Goal: Task Accomplishment & Management: Use online tool/utility

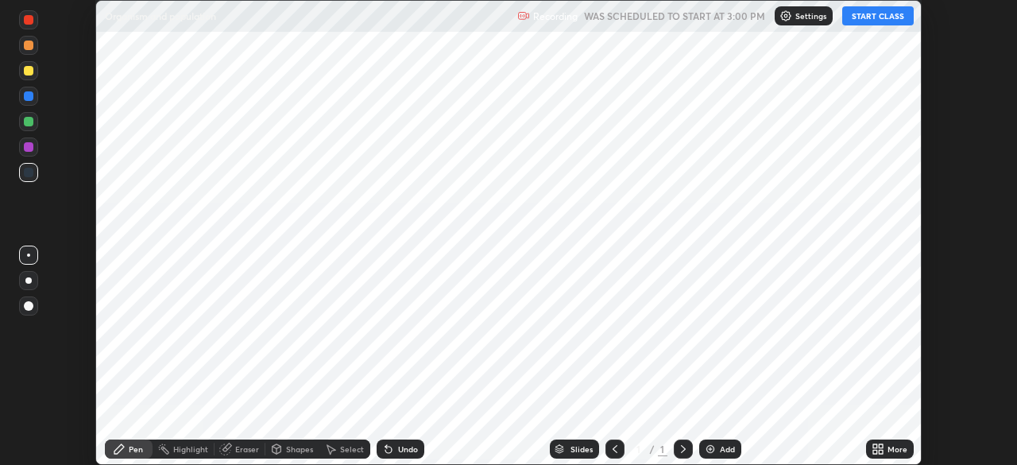
scroll to position [465, 1017]
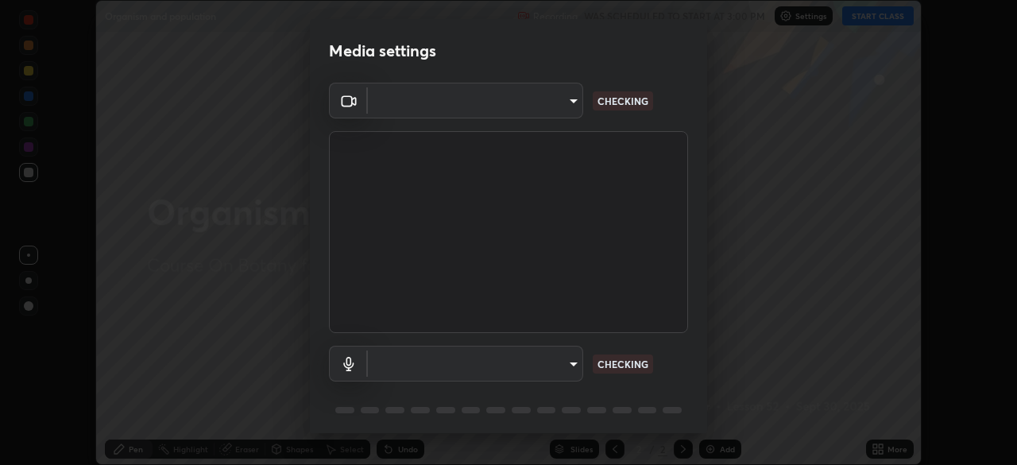
type input "b23672c371ae9b1e2d2e8c1262809c9406dc55f3a12da5c51b420c32c9b17bb4"
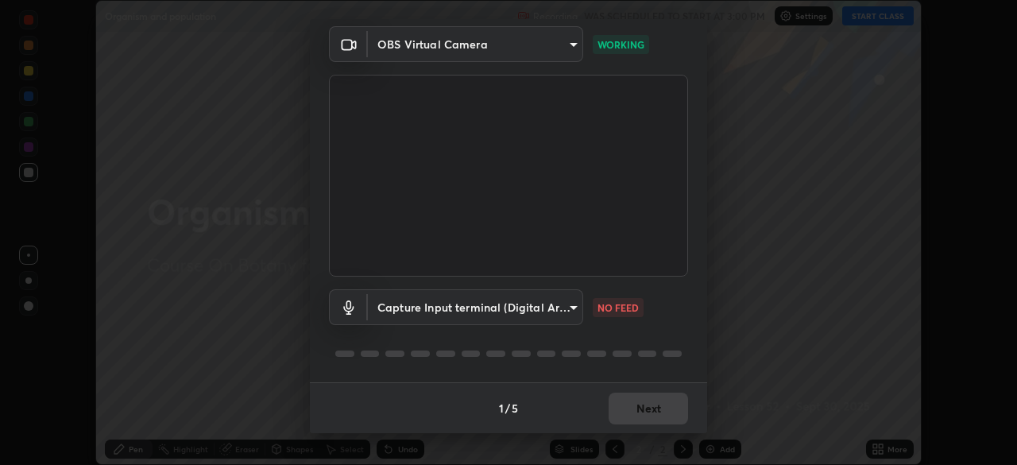
click at [561, 307] on body "Erase all Organism and population Recording WAS SCHEDULED TO START AT 3:00 PM S…" at bounding box center [508, 232] width 1017 height 465
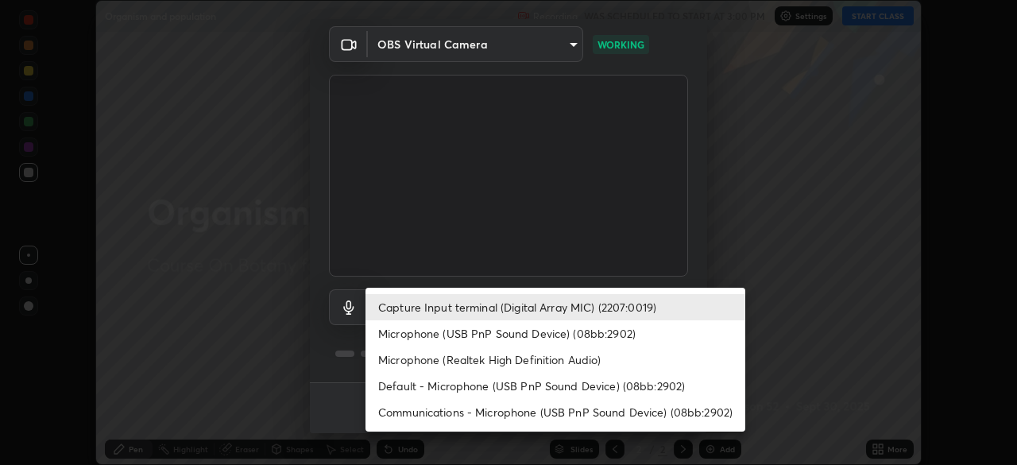
click at [548, 331] on li "Microphone (USB PnP Sound Device) (08bb:2902)" at bounding box center [555, 333] width 380 height 26
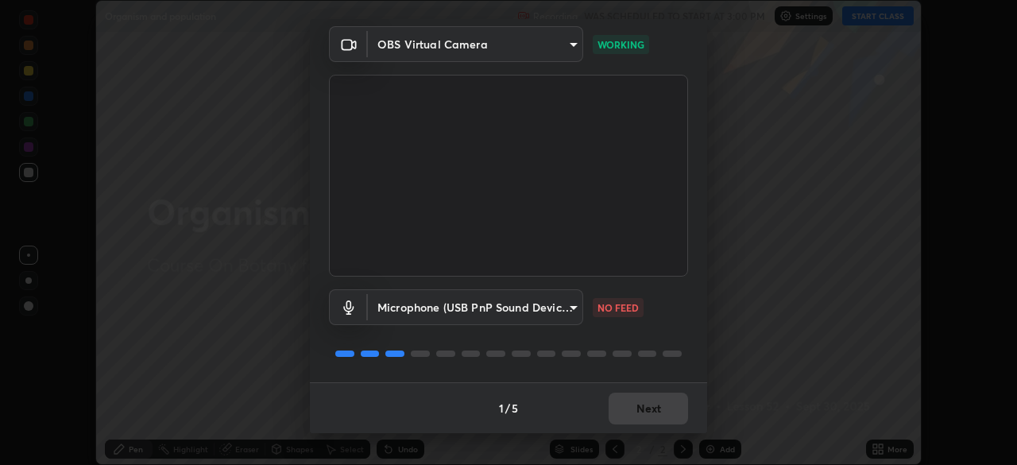
click at [565, 309] on body "Erase all Organism and population Recording WAS SCHEDULED TO START AT 3:00 PM S…" at bounding box center [508, 232] width 1017 height 465
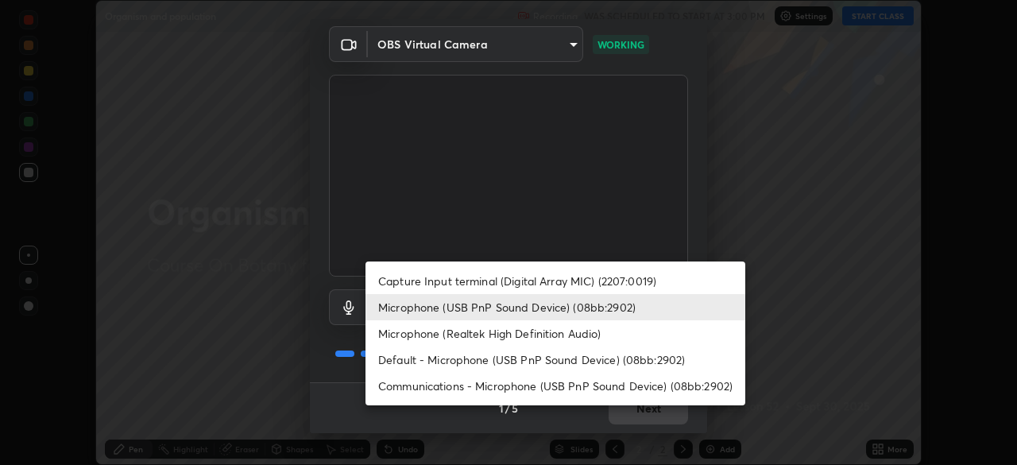
click at [551, 277] on li "Capture Input terminal (Digital Array MIC) (2207:0019)" at bounding box center [555, 281] width 380 height 26
type input "758b4a1384cd149965555262a1eeb6396a7b6835cb637da4506a142b94b972ee"
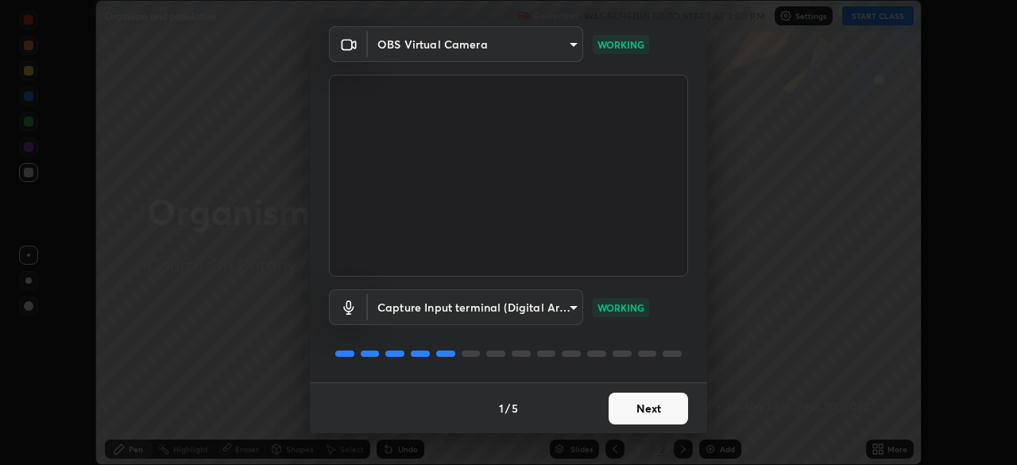
click at [635, 411] on button "Next" at bounding box center [647, 408] width 79 height 32
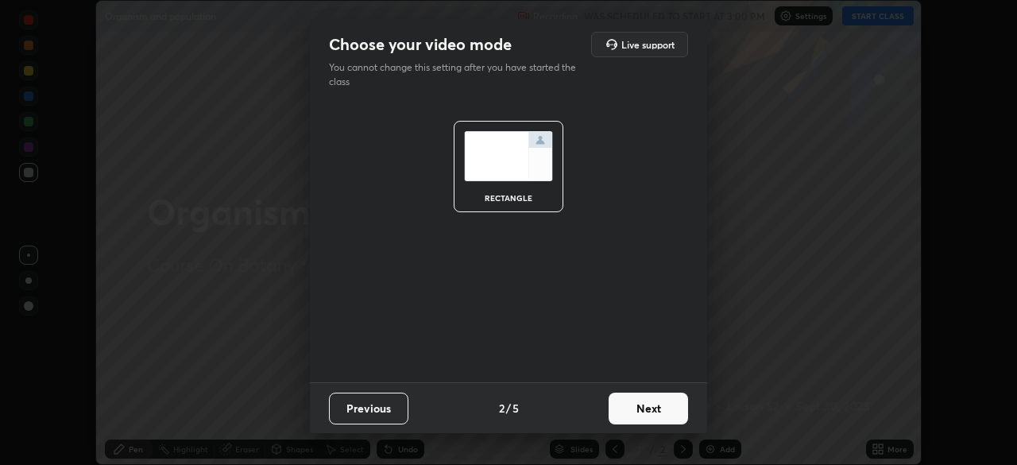
click at [647, 407] on button "Next" at bounding box center [647, 408] width 79 height 32
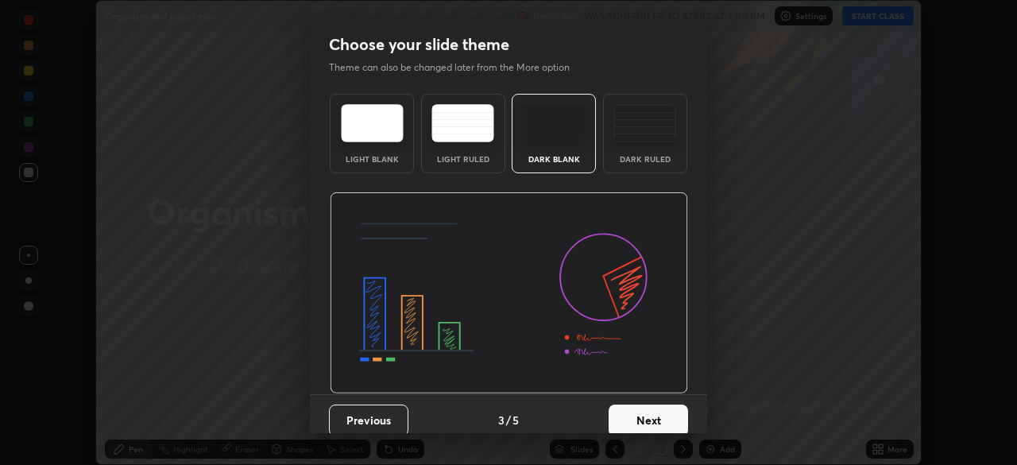
click at [645, 141] on img at bounding box center [644, 123] width 63 height 38
click at [646, 422] on button "Next" at bounding box center [647, 420] width 79 height 32
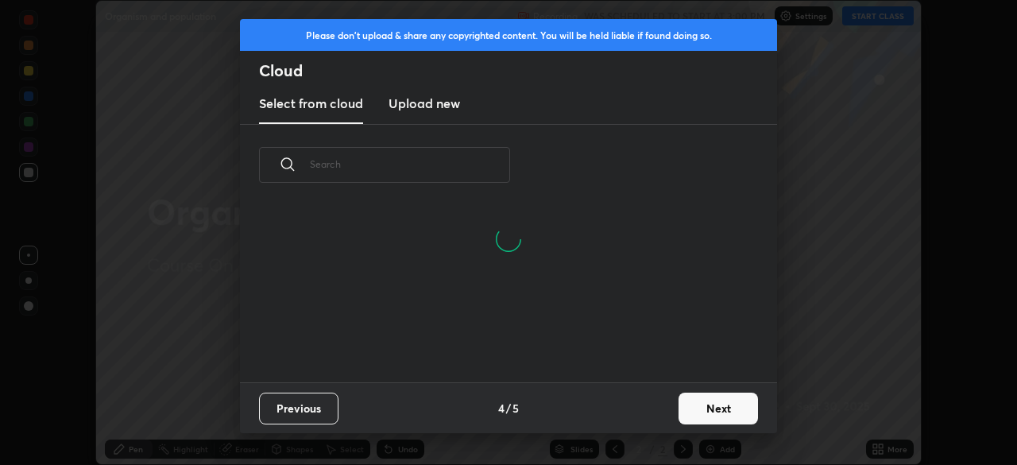
scroll to position [176, 510]
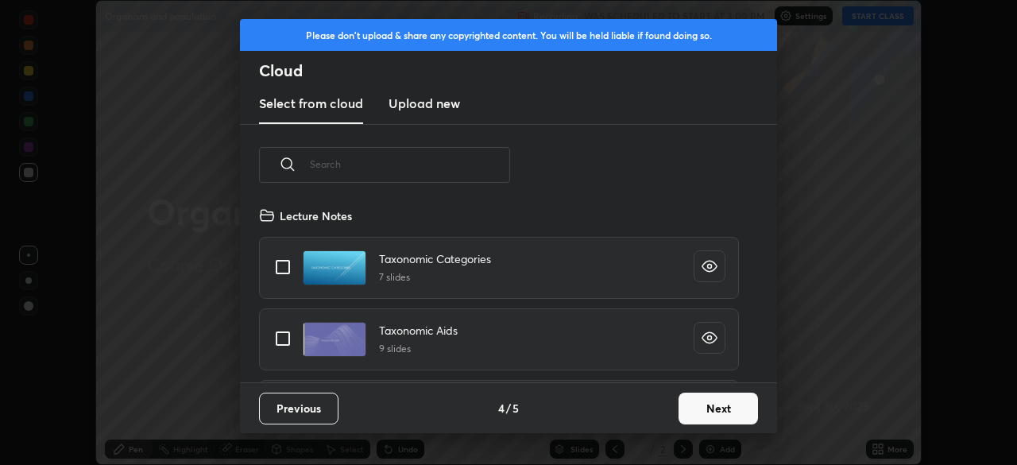
click at [697, 411] on button "Next" at bounding box center [717, 408] width 79 height 32
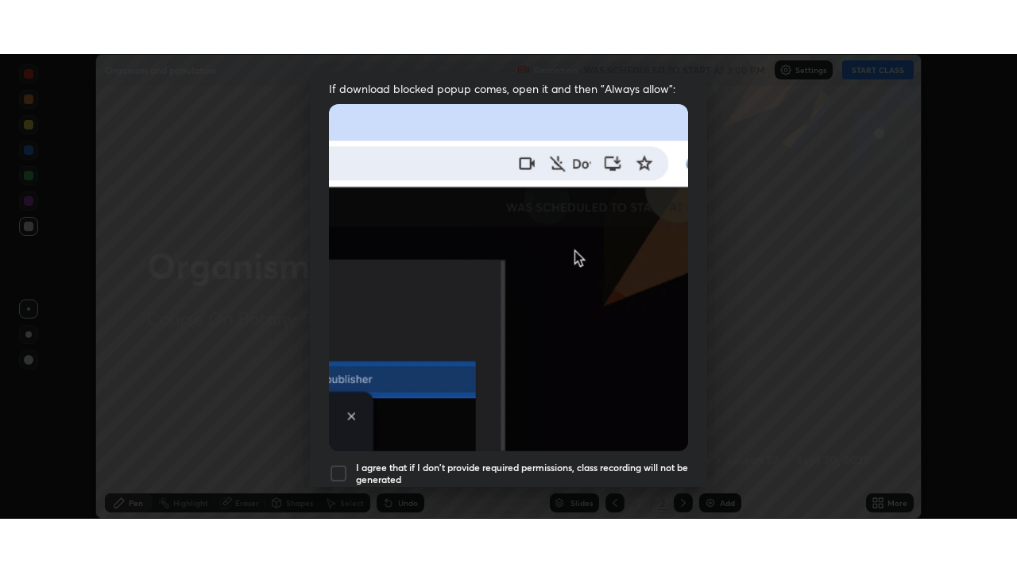
scroll to position [380, 0]
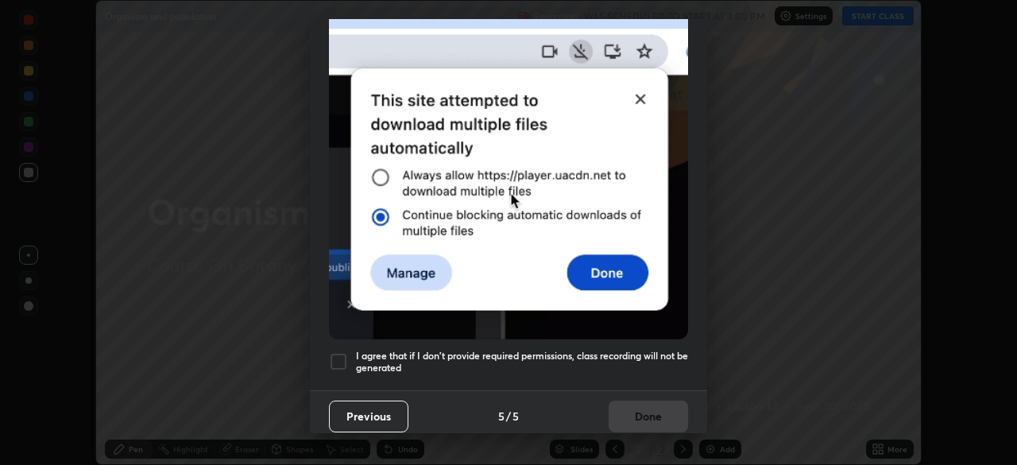
click at [342, 355] on div at bounding box center [338, 361] width 19 height 19
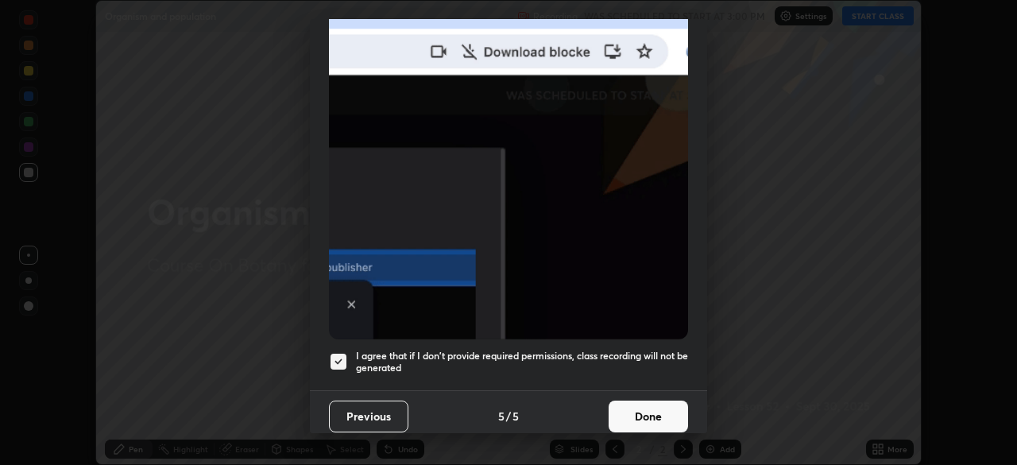
click at [635, 413] on button "Done" at bounding box center [647, 416] width 79 height 32
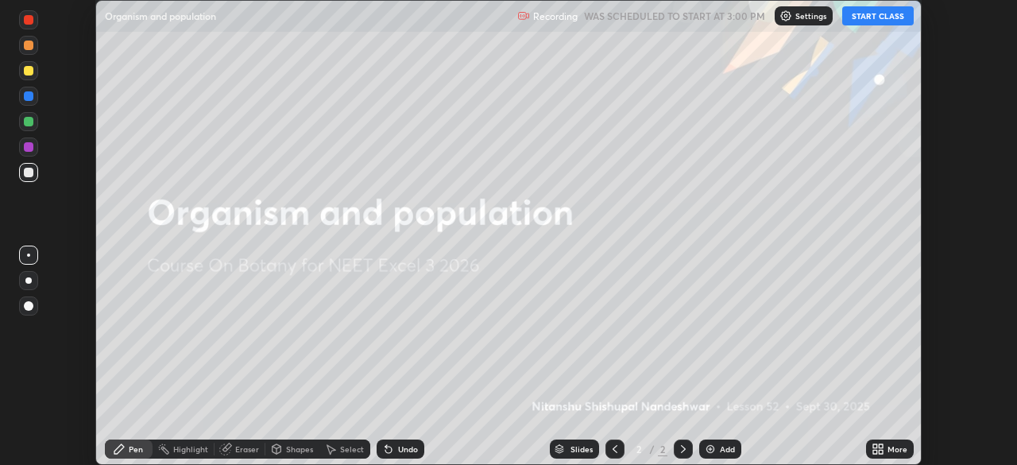
click at [874, 17] on button "START CLASS" at bounding box center [877, 15] width 71 height 19
click at [878, 446] on icon at bounding box center [880, 446] width 4 height 4
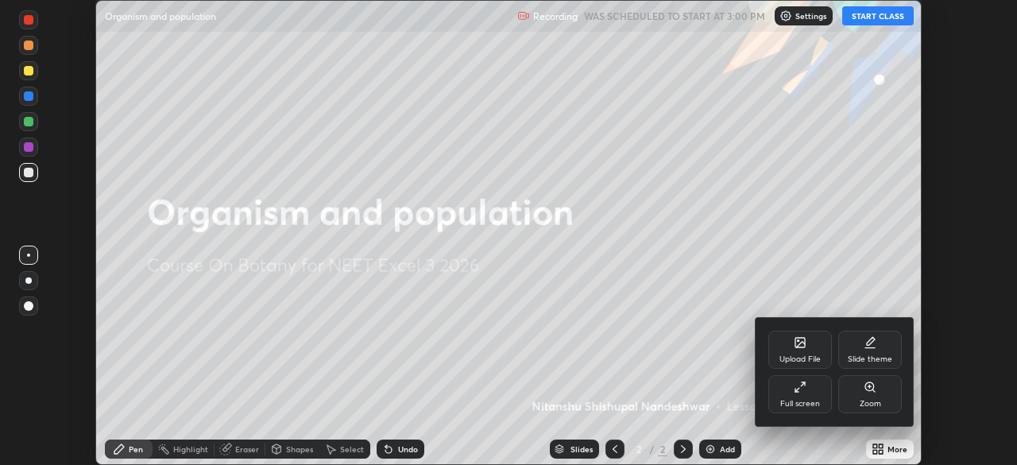
click at [813, 393] on div "Full screen" at bounding box center [800, 394] width 64 height 38
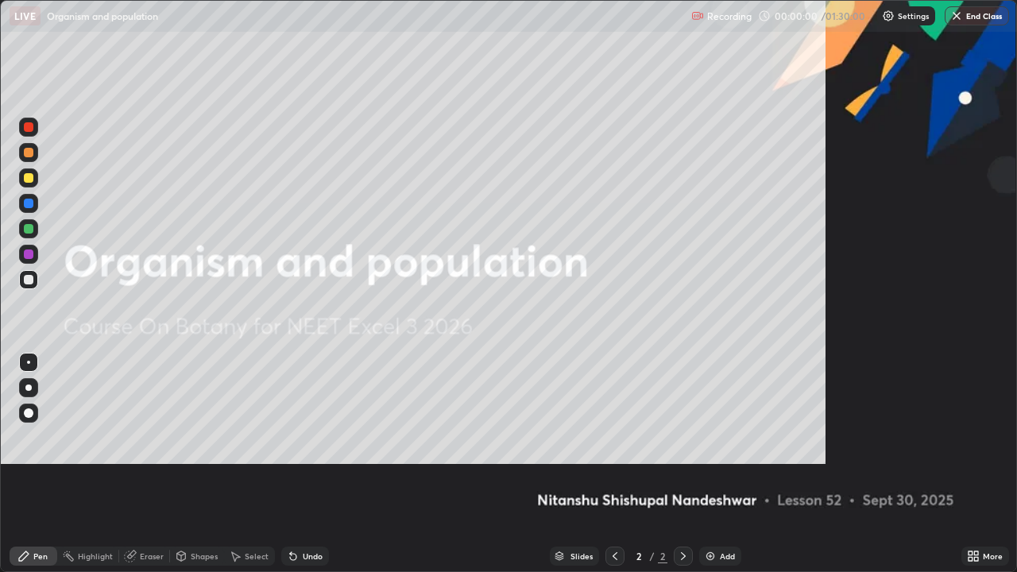
scroll to position [572, 1017]
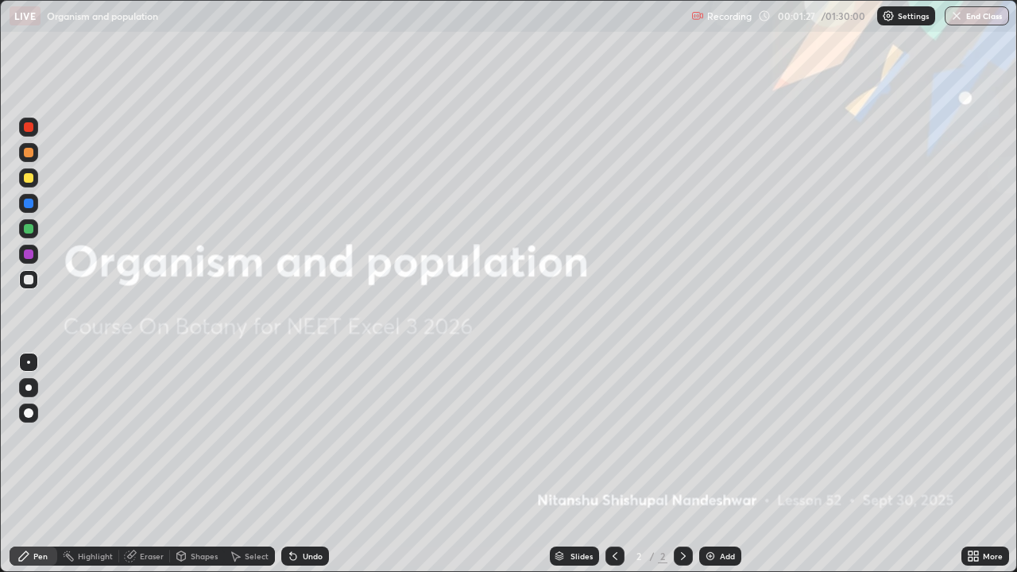
click at [705, 464] on img at bounding box center [710, 556] width 13 height 13
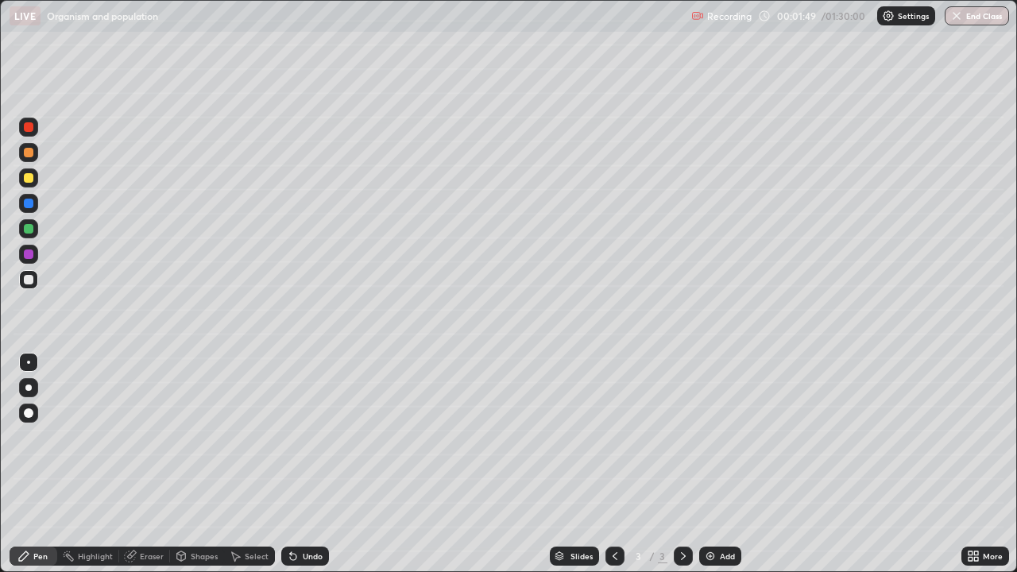
click at [29, 156] on div at bounding box center [29, 153] width 10 height 10
click at [27, 282] on div at bounding box center [29, 280] width 10 height 10
click at [33, 182] on div at bounding box center [28, 177] width 19 height 19
click at [29, 280] on div at bounding box center [29, 280] width 10 height 10
click at [37, 180] on div at bounding box center [28, 177] width 19 height 19
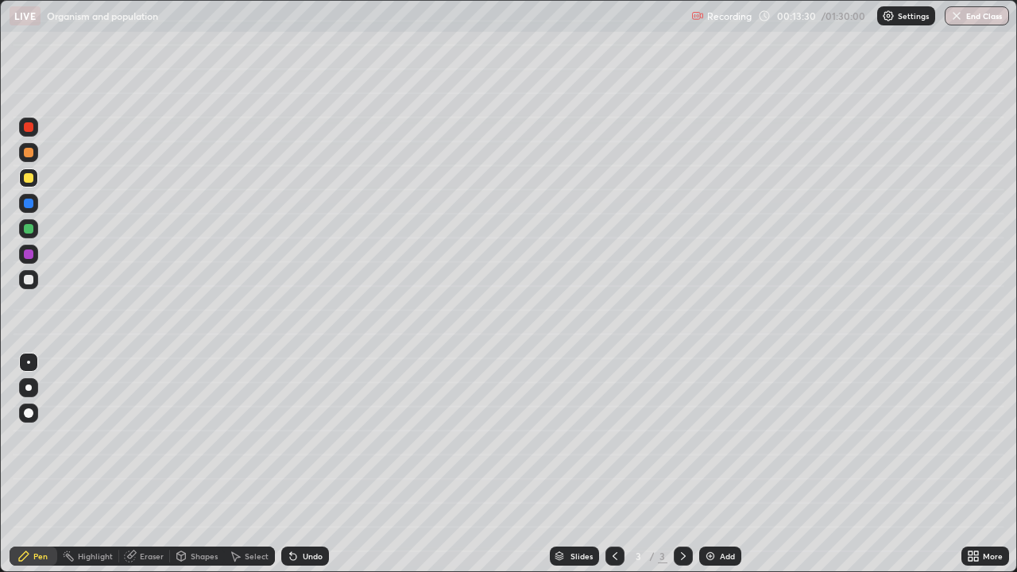
click at [29, 280] on div at bounding box center [29, 280] width 10 height 10
click at [33, 176] on div at bounding box center [28, 177] width 19 height 19
click at [33, 282] on div at bounding box center [28, 279] width 19 height 19
click at [303, 464] on div "Undo" at bounding box center [313, 556] width 20 height 8
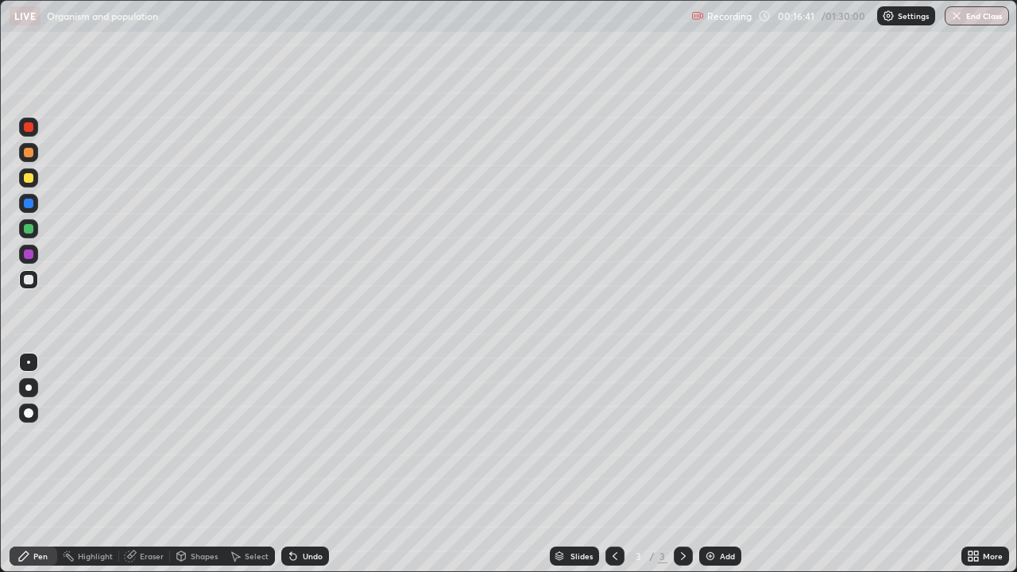
click at [33, 176] on div at bounding box center [28, 177] width 19 height 19
click at [29, 280] on div at bounding box center [29, 280] width 10 height 10
click at [704, 464] on img at bounding box center [710, 556] width 13 height 13
click at [182, 464] on icon at bounding box center [181, 555] width 9 height 2
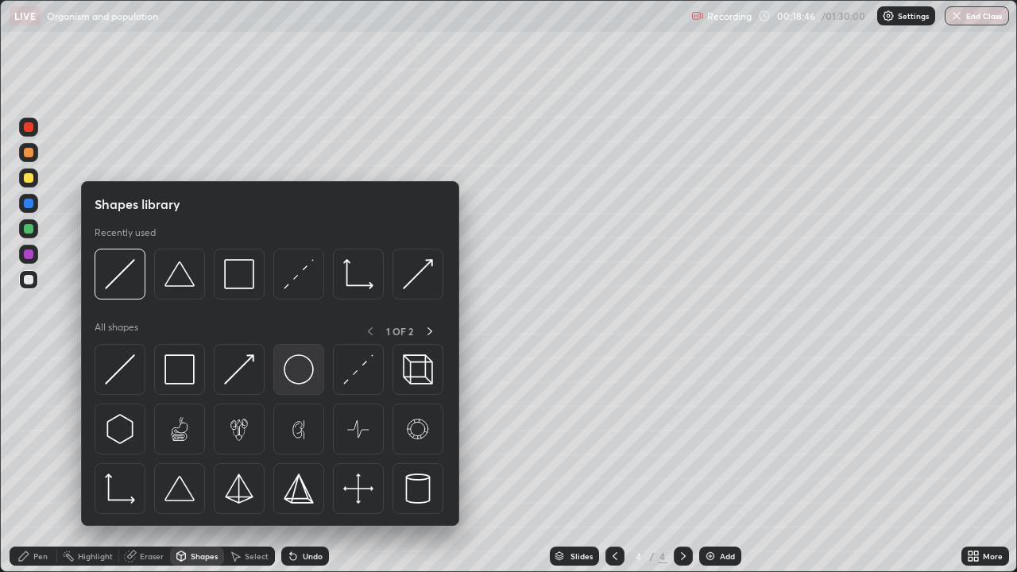
click at [291, 386] on div at bounding box center [298, 369] width 51 height 51
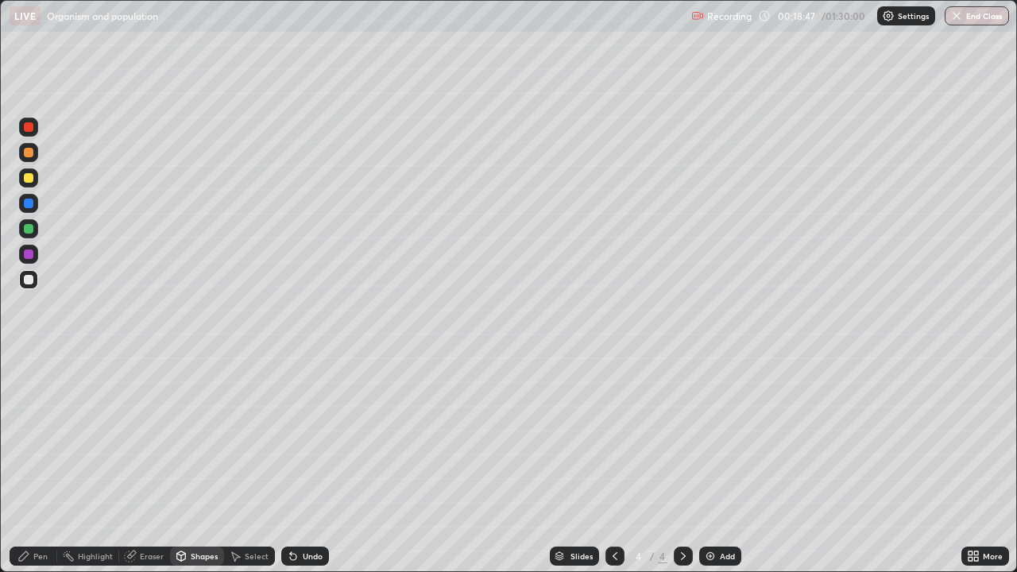
click at [31, 182] on div at bounding box center [29, 178] width 10 height 10
click at [44, 464] on div "Pen" at bounding box center [40, 556] width 14 height 8
click at [29, 280] on div at bounding box center [29, 280] width 10 height 10
click at [311, 464] on div "Undo" at bounding box center [313, 556] width 20 height 8
click at [177, 464] on icon at bounding box center [181, 556] width 9 height 10
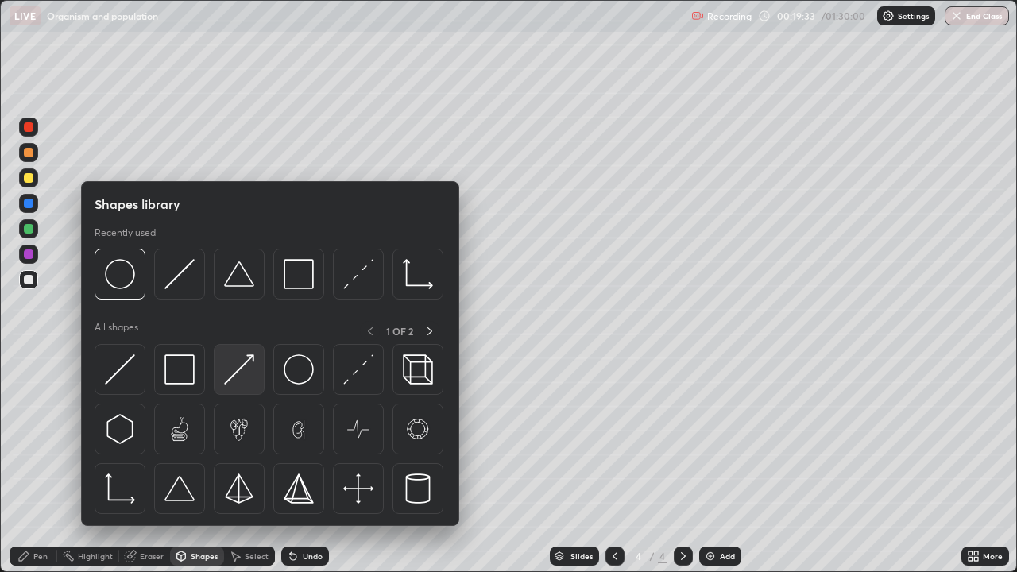
click at [236, 367] on img at bounding box center [239, 369] width 30 height 30
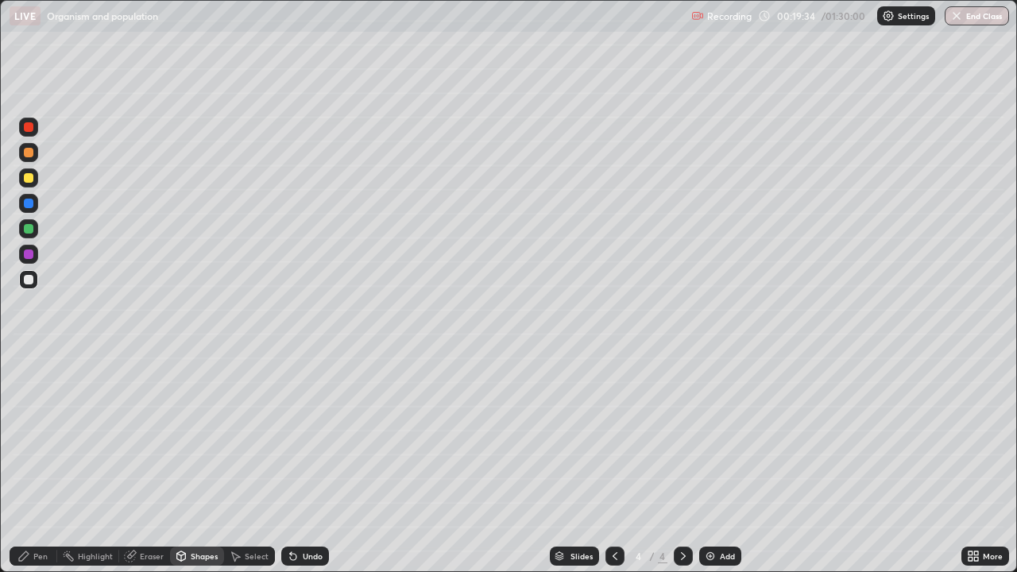
click at [30, 180] on div at bounding box center [29, 178] width 10 height 10
click at [31, 464] on div "Pen" at bounding box center [34, 555] width 48 height 19
click at [29, 252] on div at bounding box center [29, 254] width 10 height 10
click at [26, 207] on div at bounding box center [29, 204] width 10 height 10
click at [146, 464] on div "Eraser" at bounding box center [152, 556] width 24 height 8
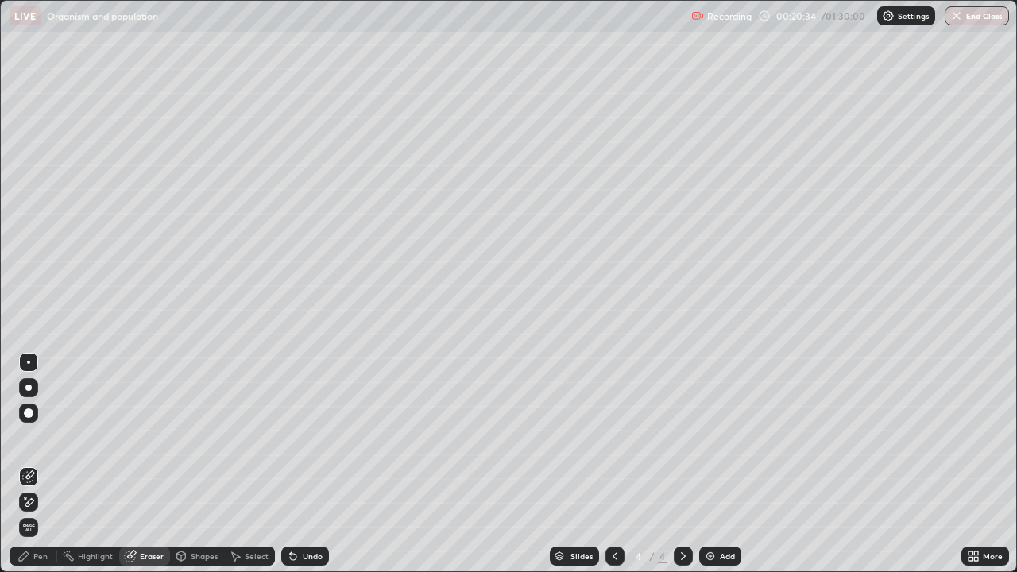
click at [181, 464] on icon at bounding box center [181, 558] width 0 height 6
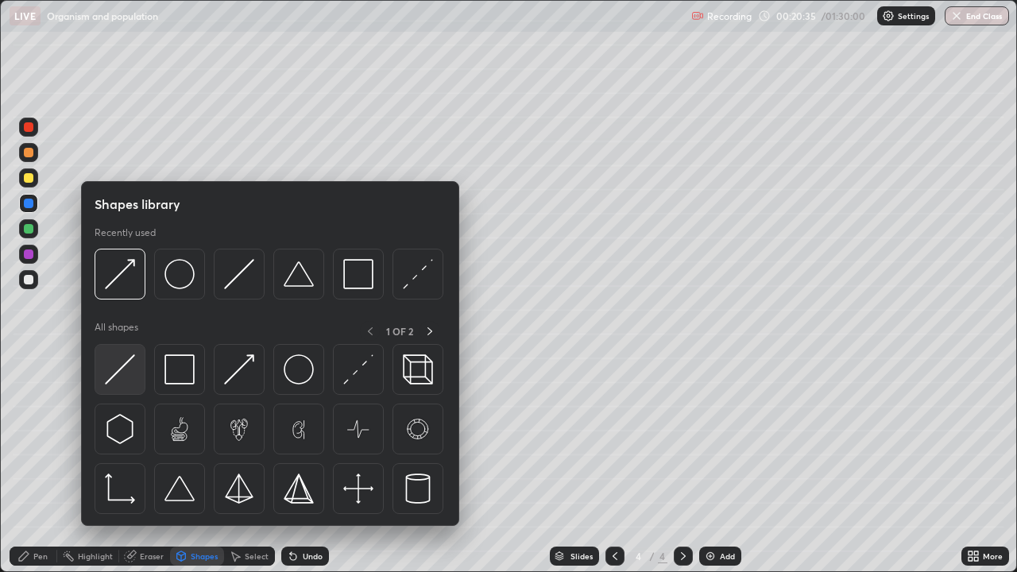
click at [118, 365] on img at bounding box center [120, 369] width 30 height 30
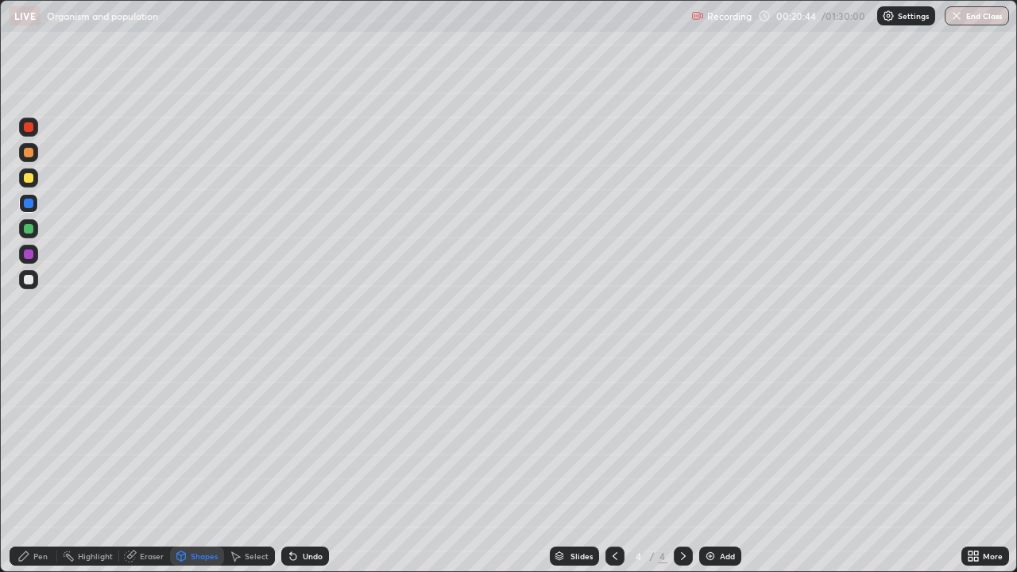
click at [36, 464] on div "Pen" at bounding box center [40, 556] width 14 height 8
click at [29, 286] on div at bounding box center [28, 279] width 19 height 19
click at [311, 464] on div "Undo" at bounding box center [313, 556] width 20 height 8
click at [310, 464] on div "Undo" at bounding box center [313, 556] width 20 height 8
click at [309, 464] on div "Undo" at bounding box center [313, 556] width 20 height 8
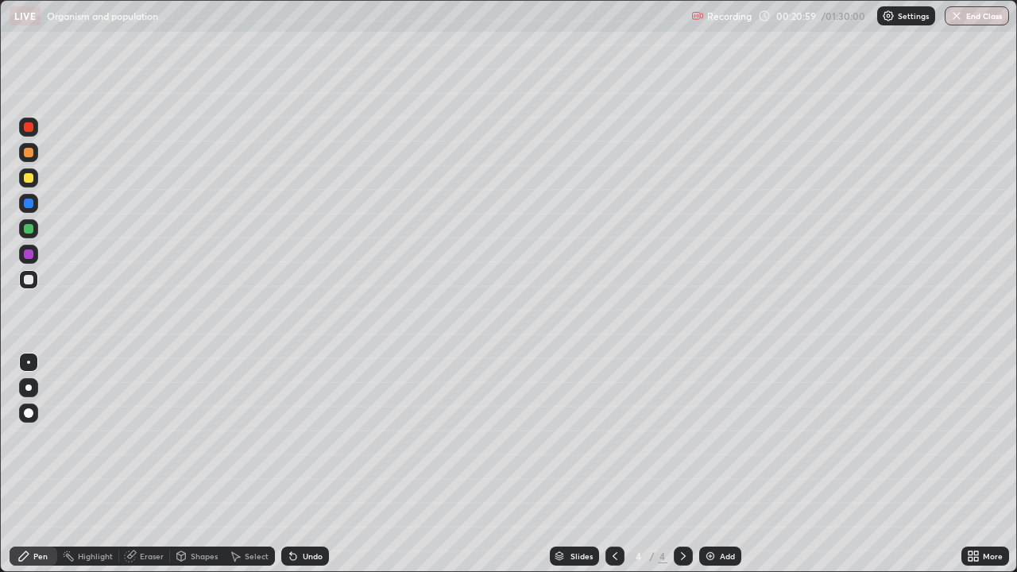
click at [310, 464] on div "Undo" at bounding box center [313, 556] width 20 height 8
click at [321, 464] on div "Undo" at bounding box center [305, 555] width 48 height 19
click at [319, 464] on div "Undo" at bounding box center [313, 556] width 20 height 8
click at [705, 464] on img at bounding box center [710, 556] width 13 height 13
click at [30, 183] on div at bounding box center [28, 177] width 19 height 19
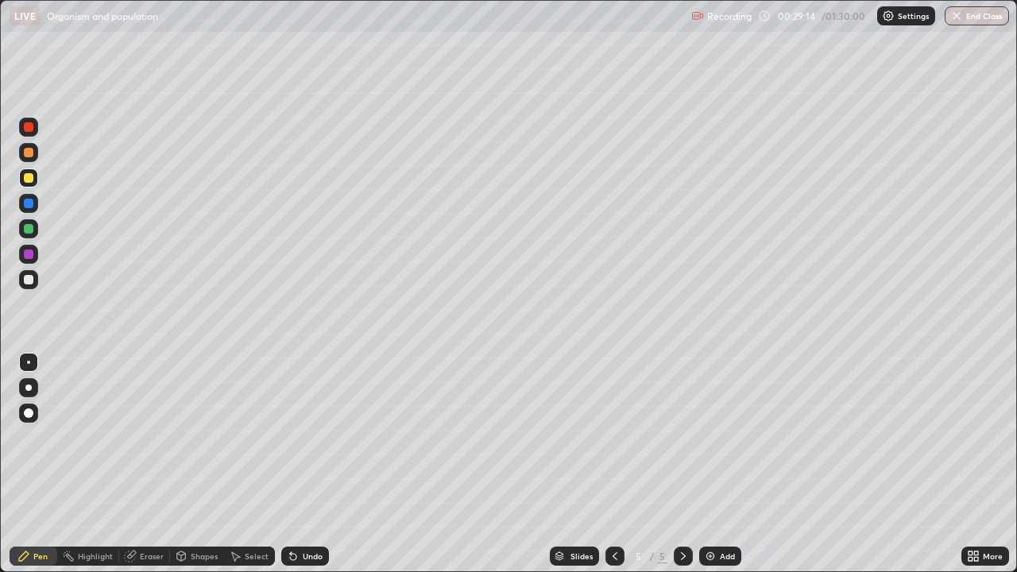
click at [33, 283] on div at bounding box center [28, 279] width 19 height 19
click at [613, 464] on icon at bounding box center [614, 556] width 13 height 13
click at [611, 464] on icon at bounding box center [614, 556] width 13 height 13
click at [681, 464] on icon at bounding box center [683, 556] width 13 height 13
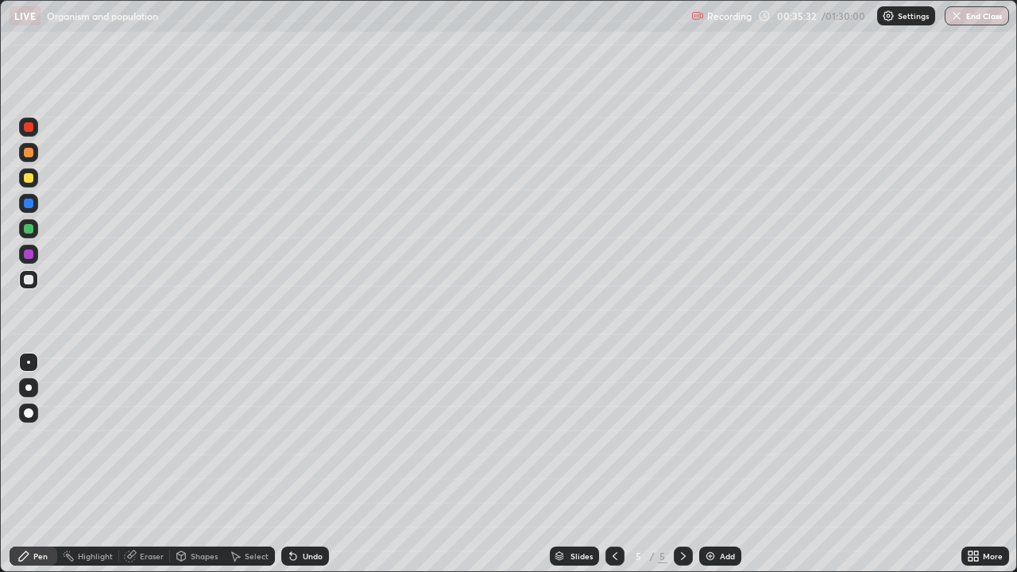
click at [612, 464] on icon at bounding box center [614, 556] width 13 height 13
click at [970, 464] on icon at bounding box center [970, 553] width 4 height 4
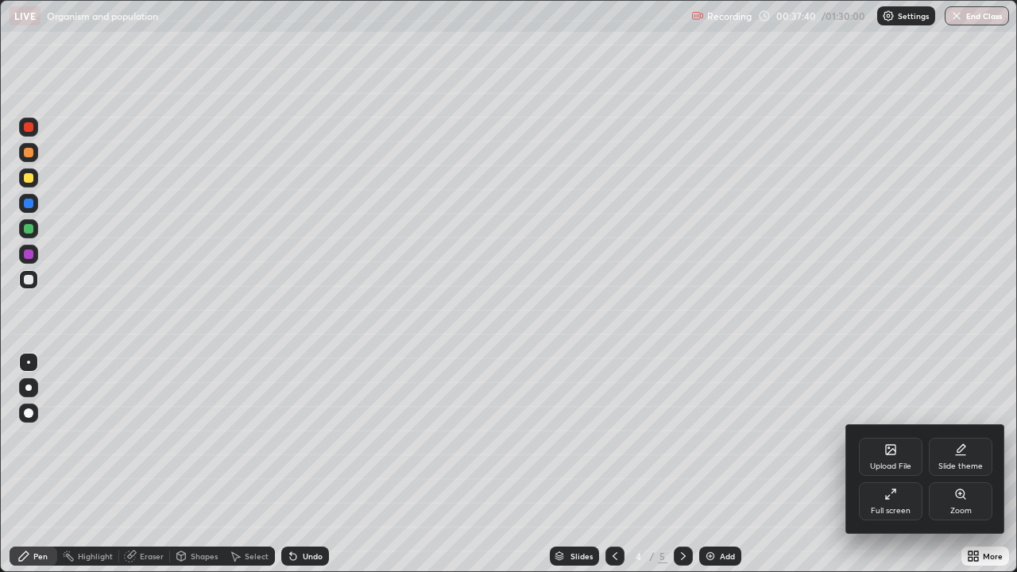
click at [959, 464] on div "Zoom" at bounding box center [960, 511] width 21 height 8
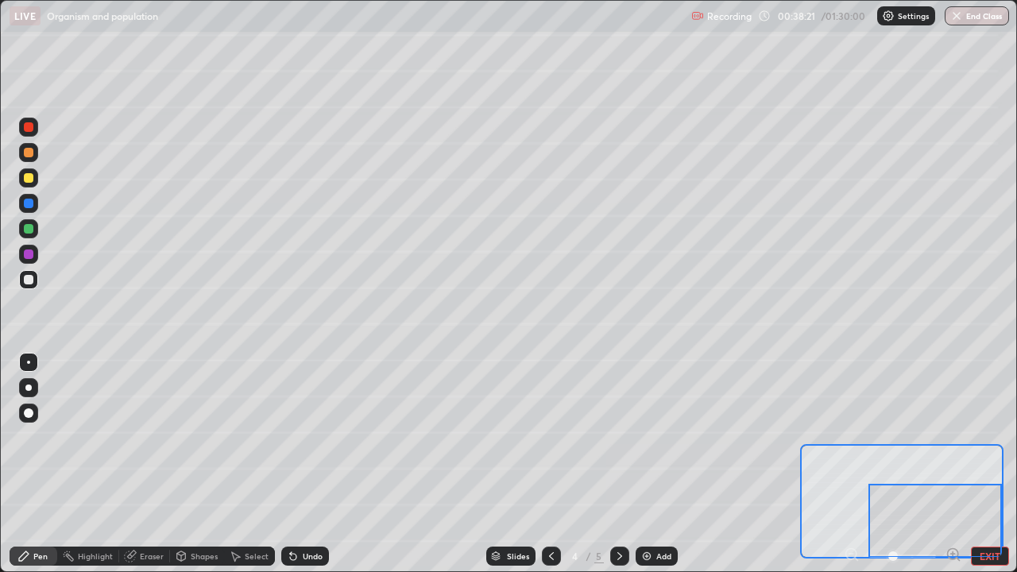
click at [618, 464] on icon at bounding box center [619, 556] width 13 height 13
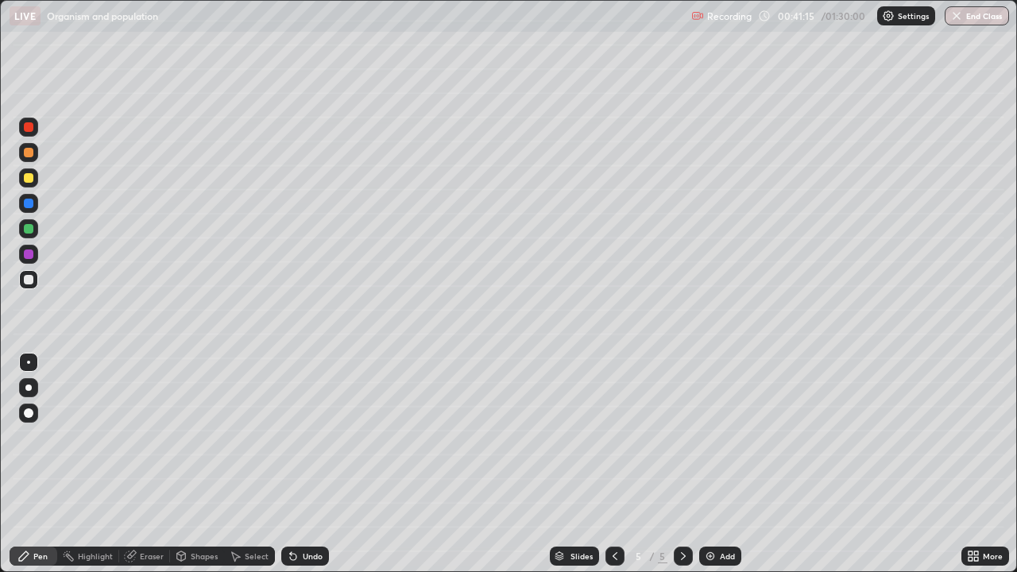
click at [706, 464] on img at bounding box center [710, 556] width 13 height 13
click at [27, 155] on div at bounding box center [29, 153] width 10 height 10
click at [27, 284] on div at bounding box center [28, 279] width 19 height 19
click at [28, 182] on div at bounding box center [29, 178] width 10 height 10
click at [30, 276] on div at bounding box center [29, 280] width 10 height 10
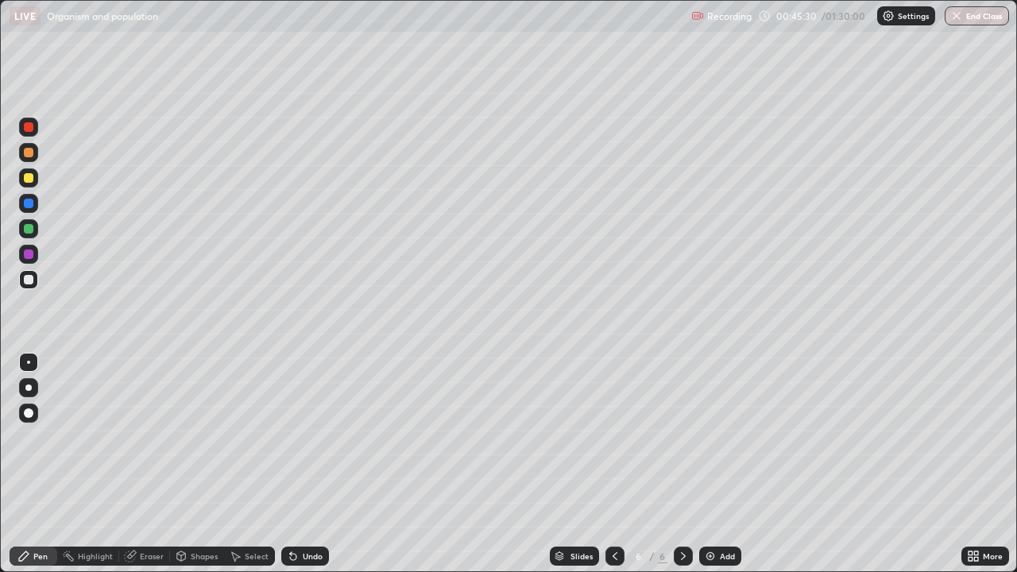
click at [140, 464] on div "Eraser" at bounding box center [152, 556] width 24 height 8
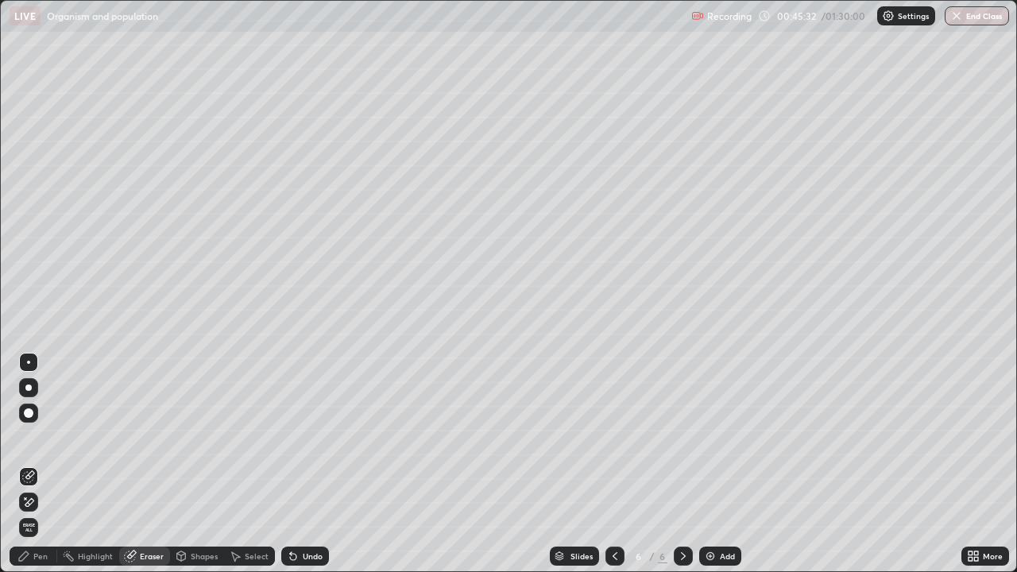
click at [44, 464] on div "Pen" at bounding box center [40, 556] width 14 height 8
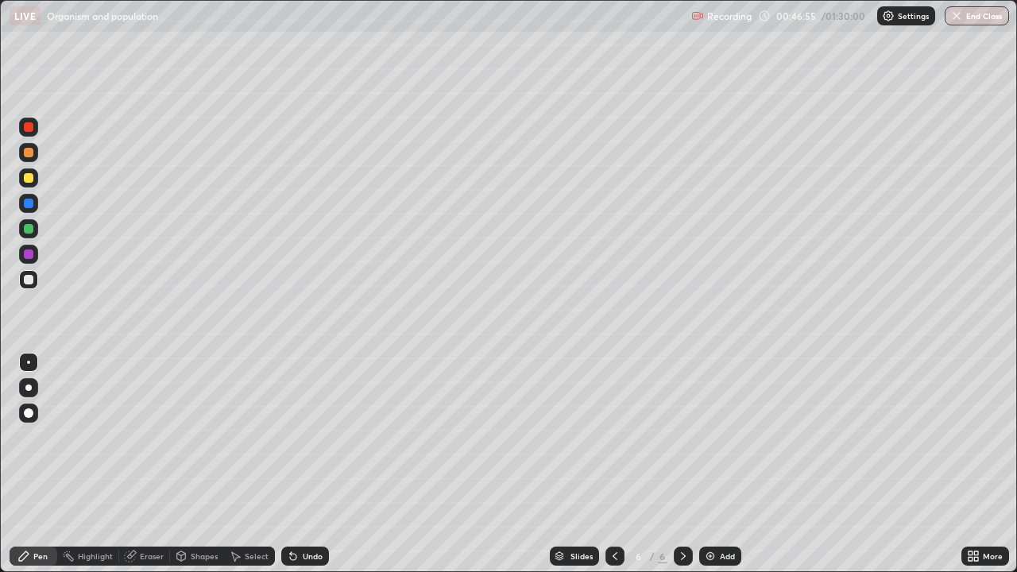
click at [310, 464] on div "Undo" at bounding box center [313, 556] width 20 height 8
click at [309, 464] on div "Undo" at bounding box center [313, 556] width 20 height 8
click at [30, 255] on div at bounding box center [29, 254] width 10 height 10
click at [26, 278] on div at bounding box center [29, 280] width 10 height 10
click at [29, 204] on div at bounding box center [29, 204] width 10 height 10
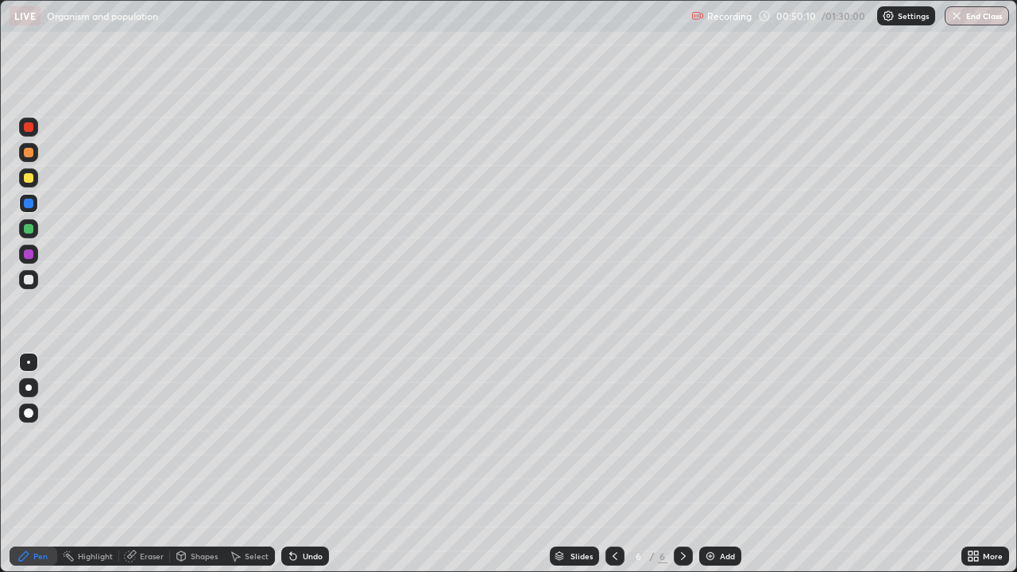
click at [27, 284] on div at bounding box center [29, 280] width 10 height 10
click at [33, 226] on div at bounding box center [29, 229] width 10 height 10
click at [33, 280] on div at bounding box center [29, 280] width 10 height 10
click at [26, 257] on div at bounding box center [29, 254] width 10 height 10
click at [304, 464] on div "Undo" at bounding box center [313, 556] width 20 height 8
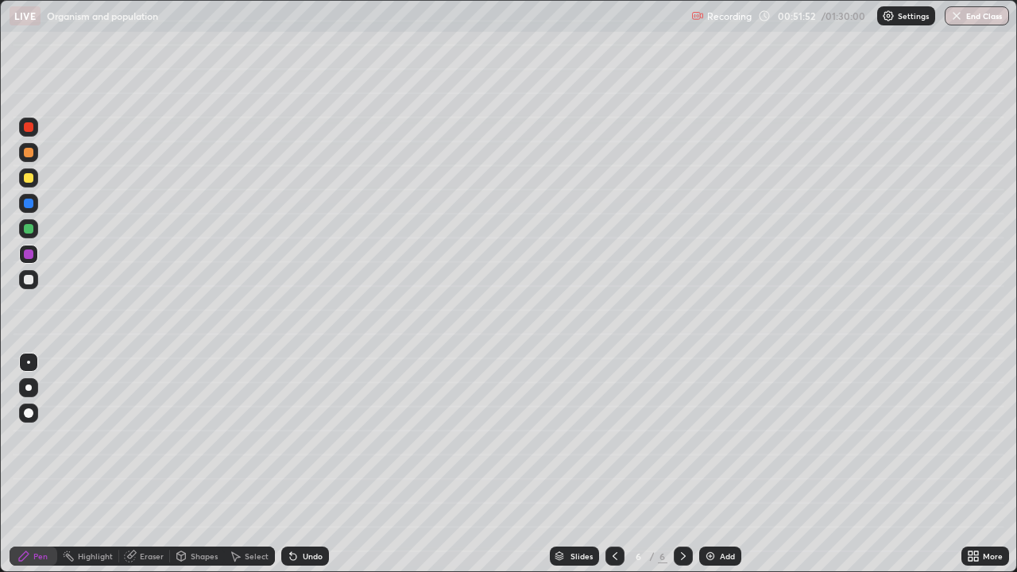
click at [311, 464] on div "Undo" at bounding box center [313, 556] width 20 height 8
click at [195, 464] on div "Shapes" at bounding box center [204, 556] width 27 height 8
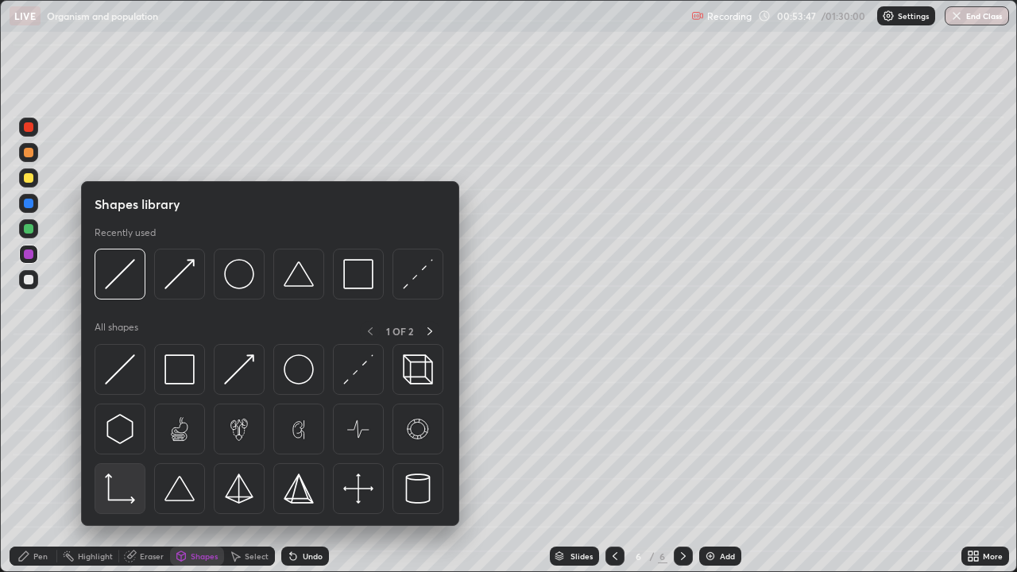
click at [114, 464] on img at bounding box center [120, 488] width 30 height 30
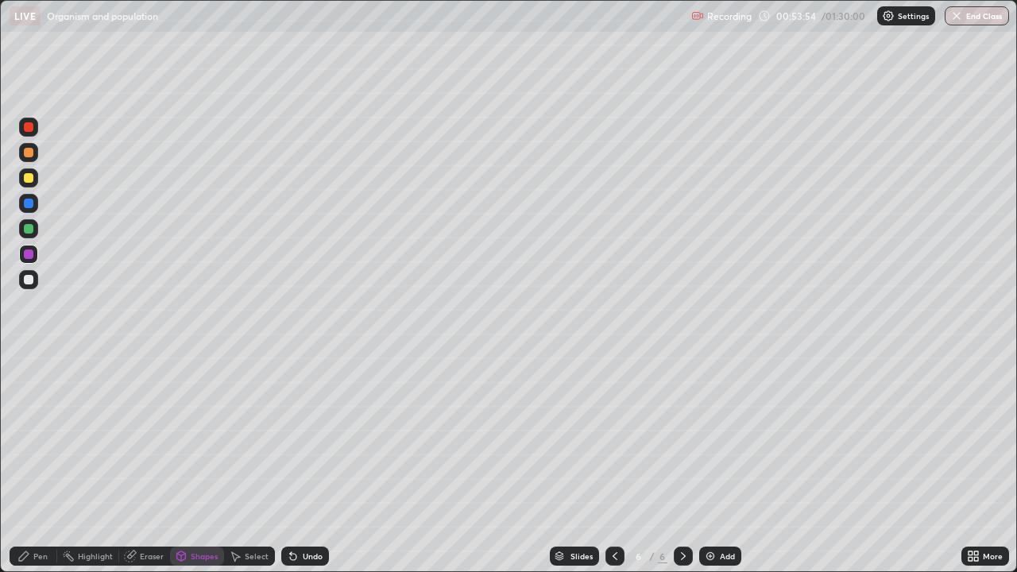
click at [41, 464] on div "Pen" at bounding box center [40, 556] width 14 height 8
click at [31, 283] on div at bounding box center [29, 280] width 10 height 10
click at [33, 236] on div at bounding box center [28, 228] width 19 height 19
click at [33, 278] on div at bounding box center [29, 280] width 10 height 10
click at [316, 464] on div "Undo" at bounding box center [313, 556] width 20 height 8
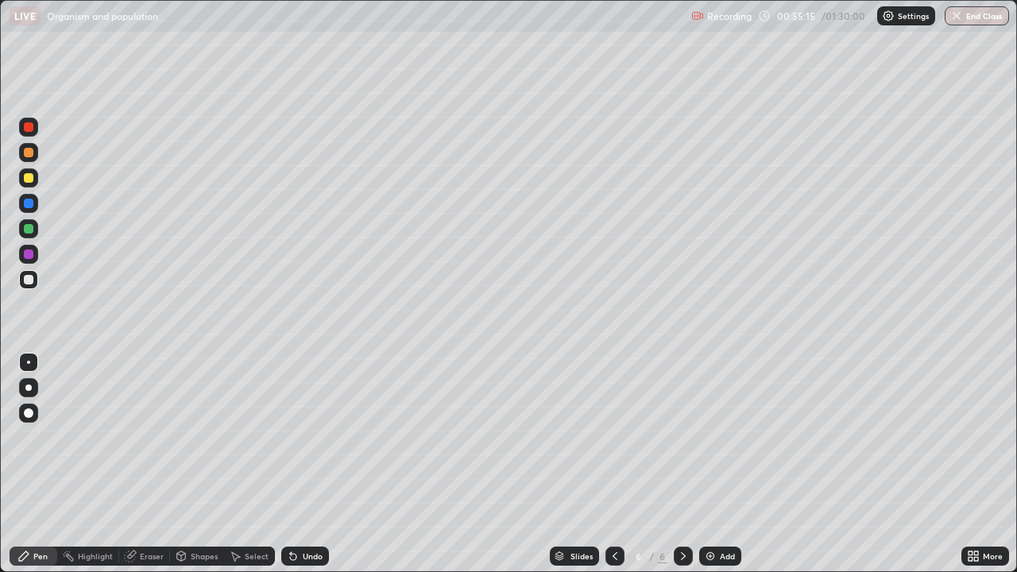
click at [315, 464] on div "Undo" at bounding box center [313, 556] width 20 height 8
click at [710, 464] on img at bounding box center [710, 556] width 13 height 13
click at [34, 158] on div at bounding box center [28, 152] width 19 height 19
click at [34, 279] on div at bounding box center [28, 279] width 19 height 19
click at [307, 464] on div "Undo" at bounding box center [313, 556] width 20 height 8
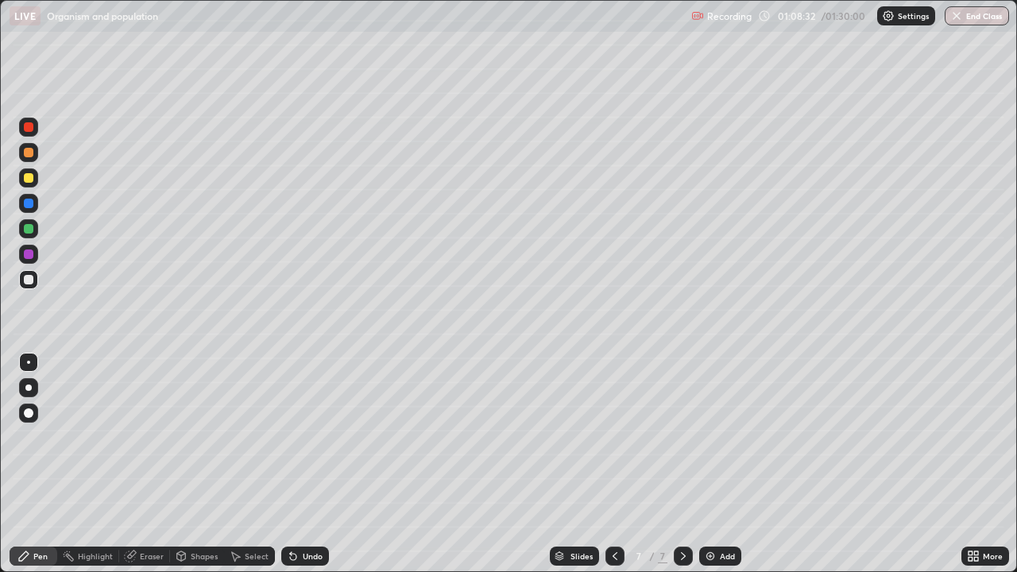
click at [305, 464] on div "Undo" at bounding box center [313, 556] width 20 height 8
click at [306, 464] on div "Undo" at bounding box center [313, 556] width 20 height 8
click at [312, 464] on div "Undo" at bounding box center [313, 556] width 20 height 8
click at [189, 464] on div "Shapes" at bounding box center [197, 555] width 54 height 19
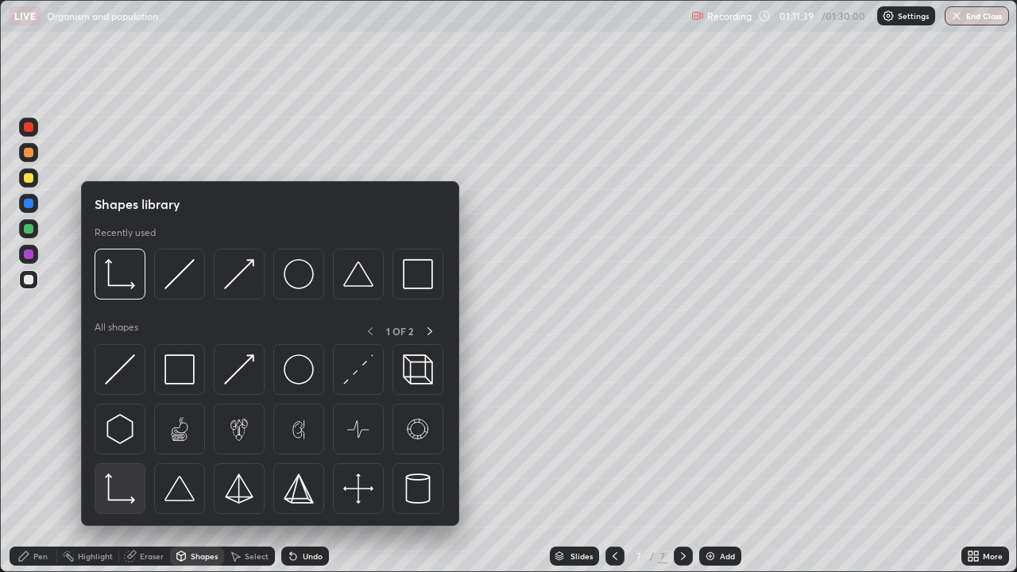
click at [122, 464] on img at bounding box center [120, 488] width 30 height 30
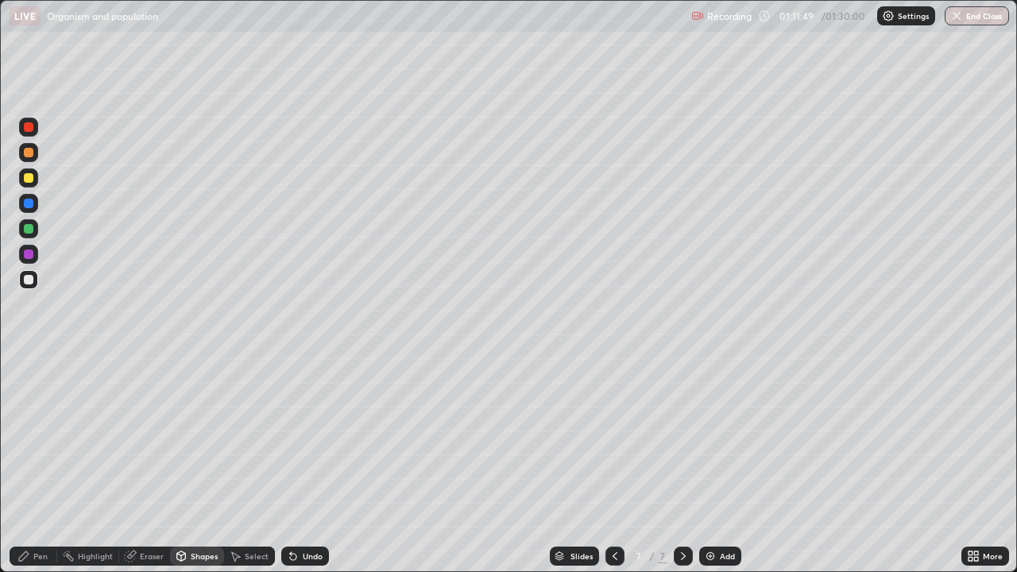
click at [202, 464] on div "Shapes" at bounding box center [204, 556] width 27 height 8
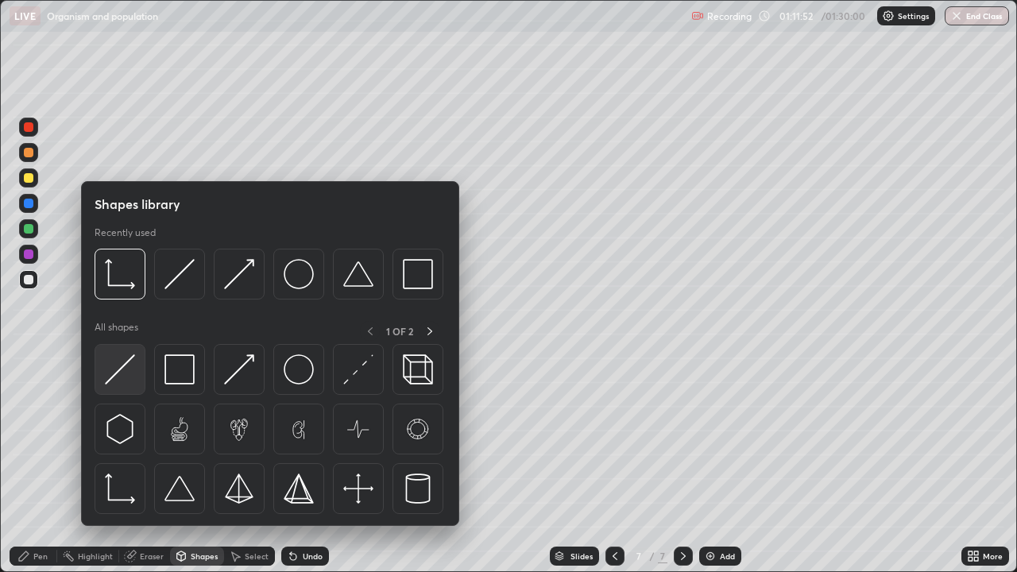
click at [125, 369] on img at bounding box center [120, 369] width 30 height 30
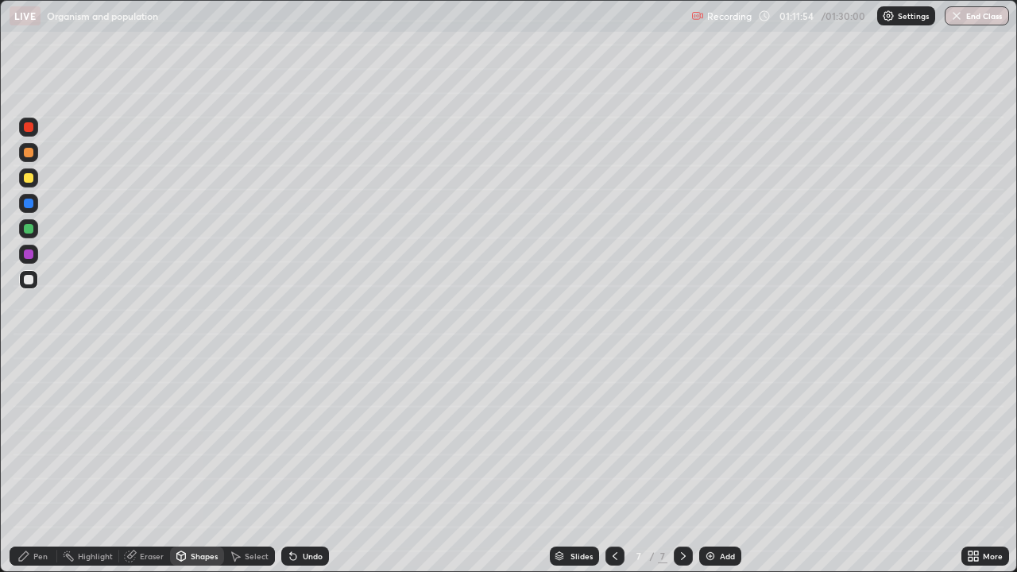
click at [22, 184] on div at bounding box center [28, 177] width 19 height 19
click at [23, 282] on div at bounding box center [28, 279] width 19 height 19
click at [35, 464] on div "Pen" at bounding box center [34, 555] width 48 height 19
click at [33, 180] on div at bounding box center [29, 178] width 10 height 10
click at [25, 280] on div at bounding box center [29, 280] width 10 height 10
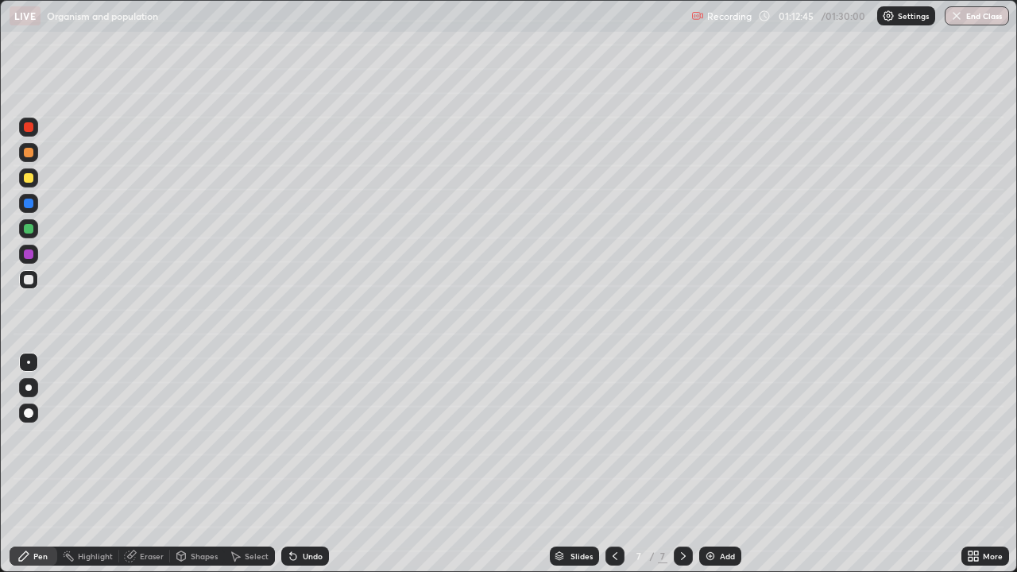
click at [28, 156] on div at bounding box center [29, 153] width 10 height 10
click at [26, 251] on div at bounding box center [29, 254] width 10 height 10
click at [27, 278] on div at bounding box center [29, 280] width 10 height 10
click at [25, 179] on div at bounding box center [29, 178] width 10 height 10
click at [29, 153] on div at bounding box center [29, 153] width 10 height 10
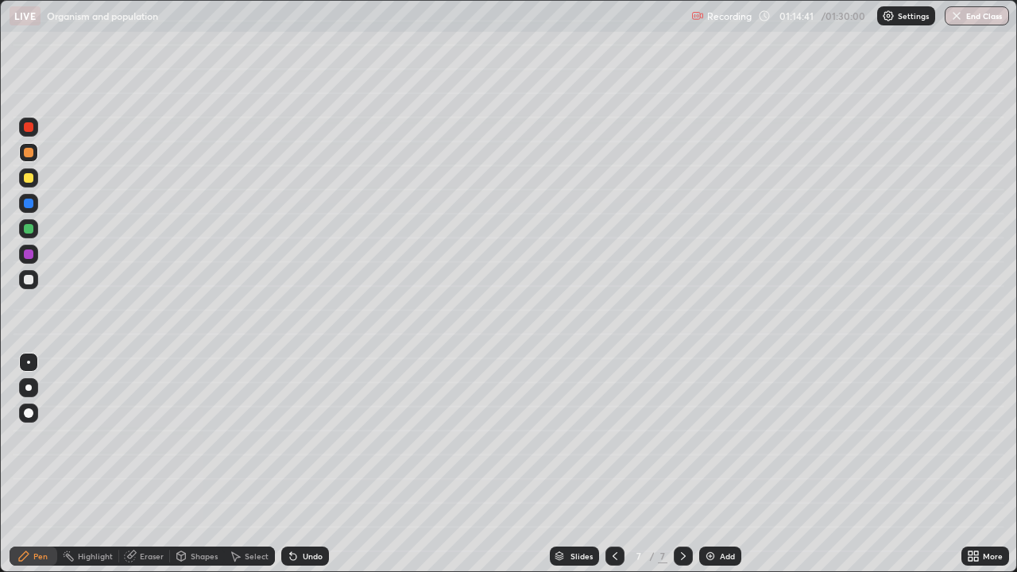
click at [27, 254] on div at bounding box center [29, 254] width 10 height 10
click at [27, 229] on div at bounding box center [29, 229] width 10 height 10
click at [705, 464] on img at bounding box center [710, 556] width 13 height 13
click at [966, 17] on button "End Class" at bounding box center [976, 15] width 64 height 19
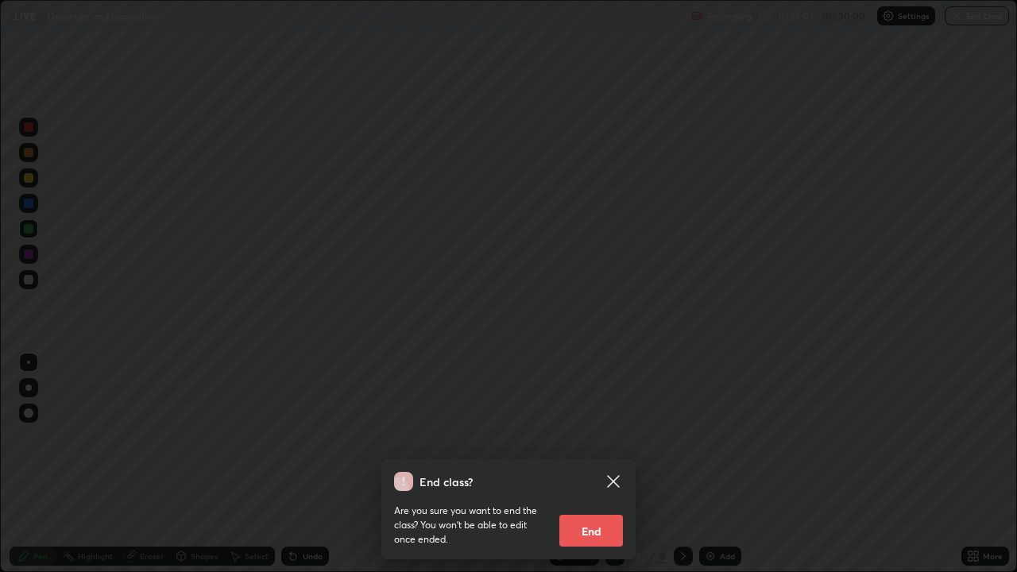
click at [587, 464] on button "End" at bounding box center [591, 531] width 64 height 32
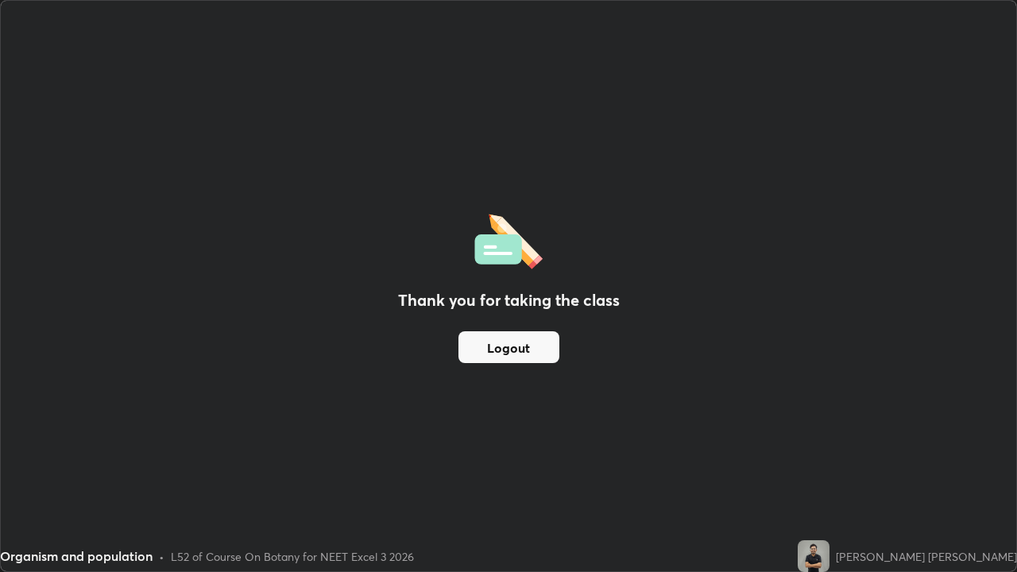
click at [535, 348] on button "Logout" at bounding box center [508, 347] width 101 height 32
